Goal: Task Accomplishment & Management: Complete application form

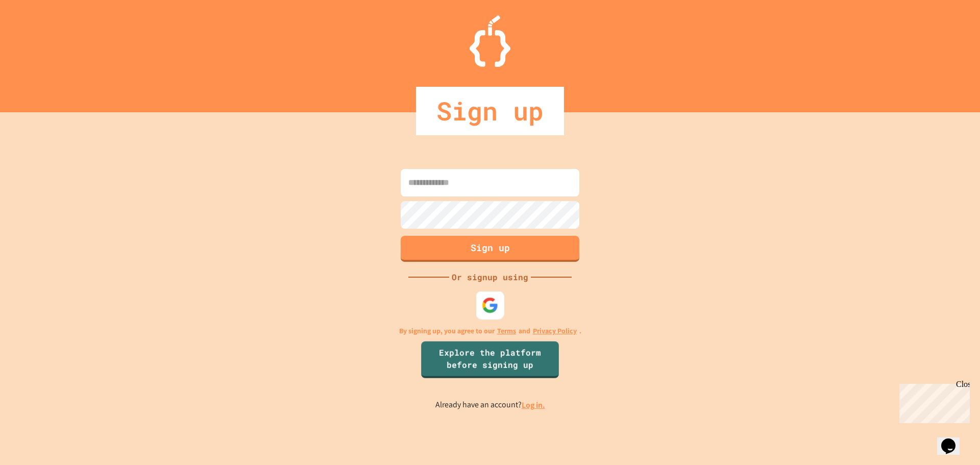
click at [499, 293] on div at bounding box center [490, 305] width 28 height 28
click at [488, 295] on div at bounding box center [490, 305] width 28 height 28
click at [468, 170] on input at bounding box center [490, 183] width 179 height 28
click at [476, 191] on input at bounding box center [490, 183] width 179 height 28
type input "**********"
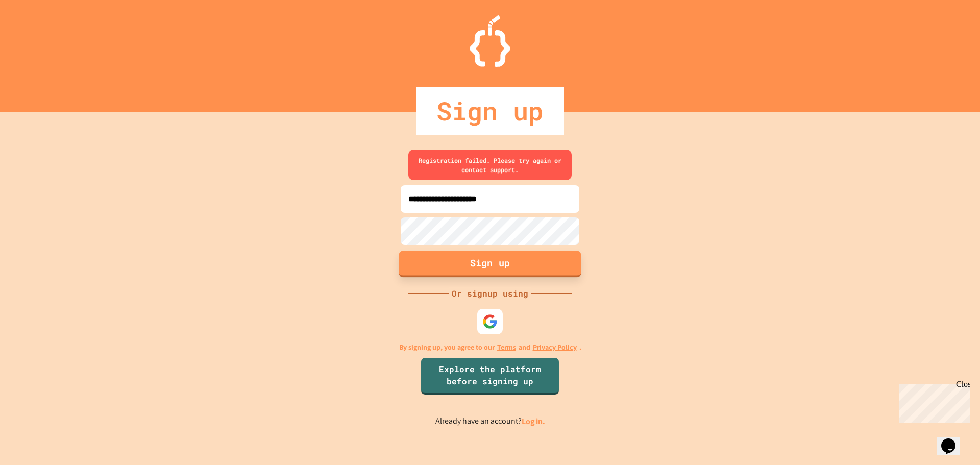
click at [432, 268] on button "Sign up" at bounding box center [490, 264] width 182 height 27
